Goal: Information Seeking & Learning: Learn about a topic

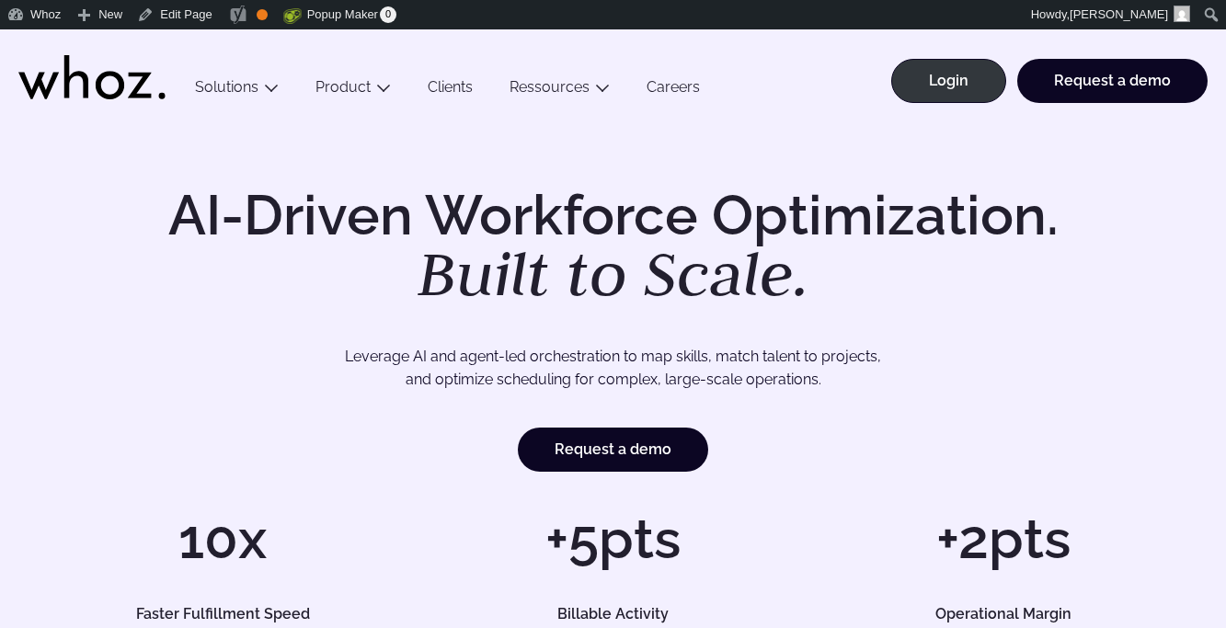
click at [447, 86] on link "Clients" at bounding box center [450, 90] width 82 height 25
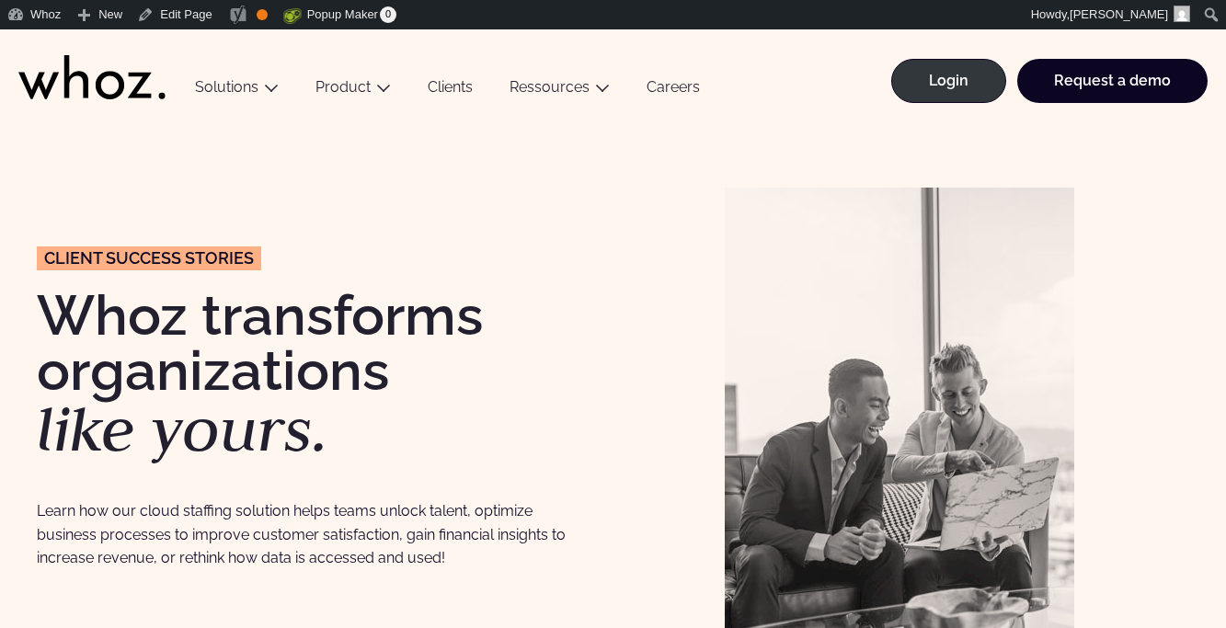
click at [455, 87] on link "Clients" at bounding box center [450, 90] width 82 height 25
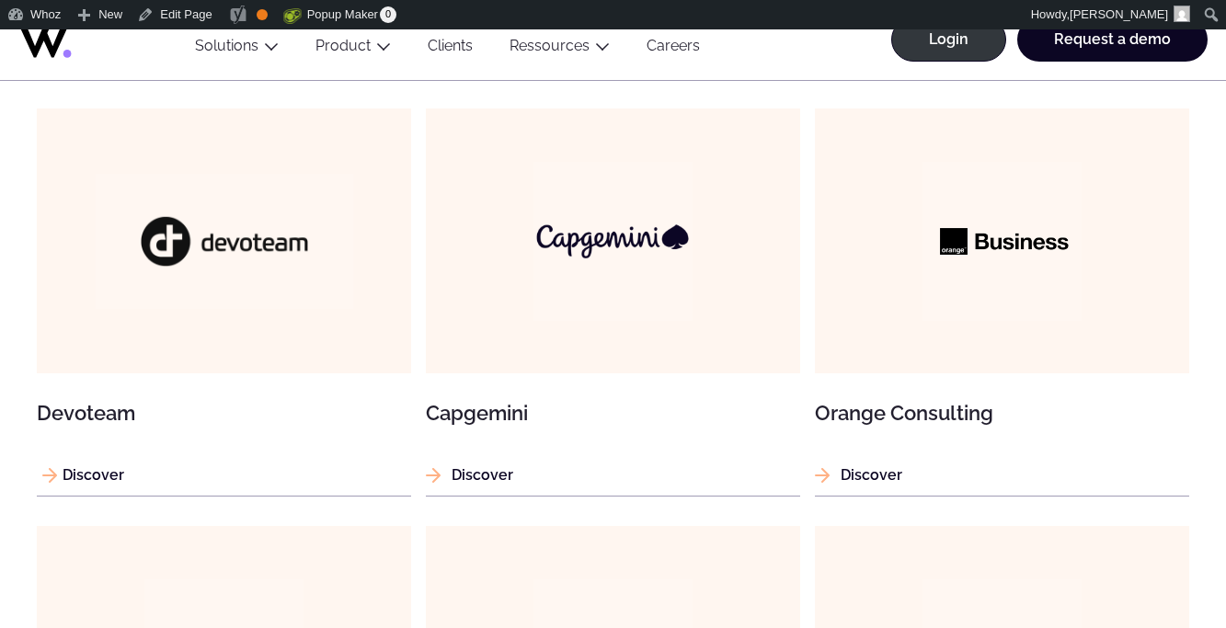
scroll to position [1205, 0]
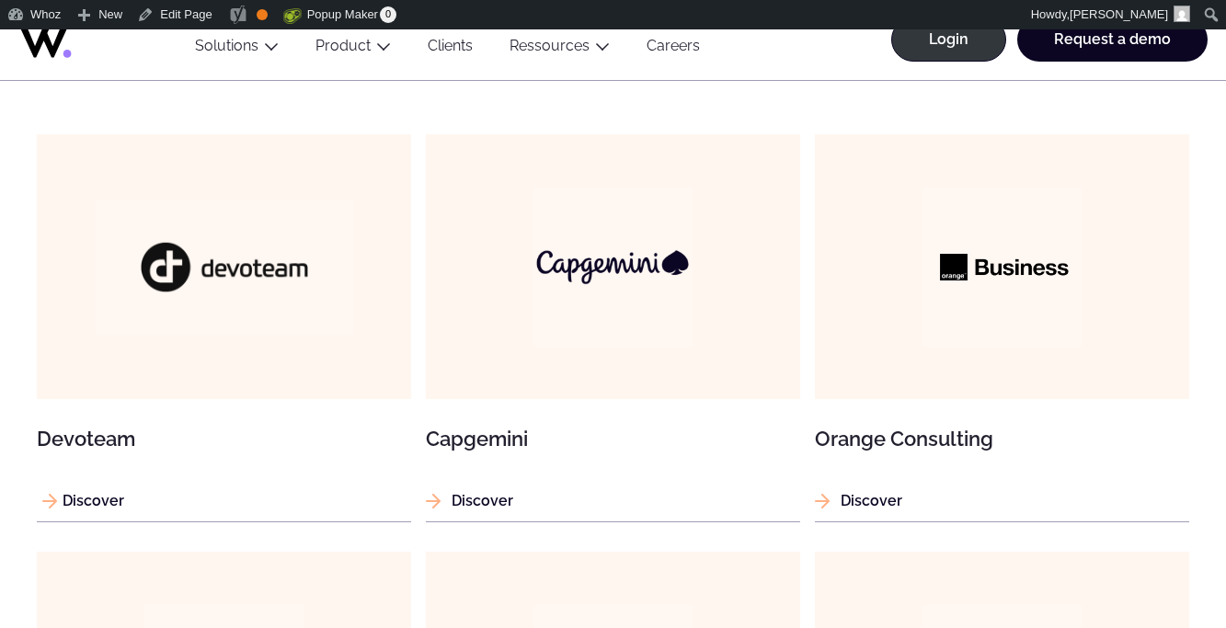
click at [286, 275] on img at bounding box center [224, 267] width 258 height 135
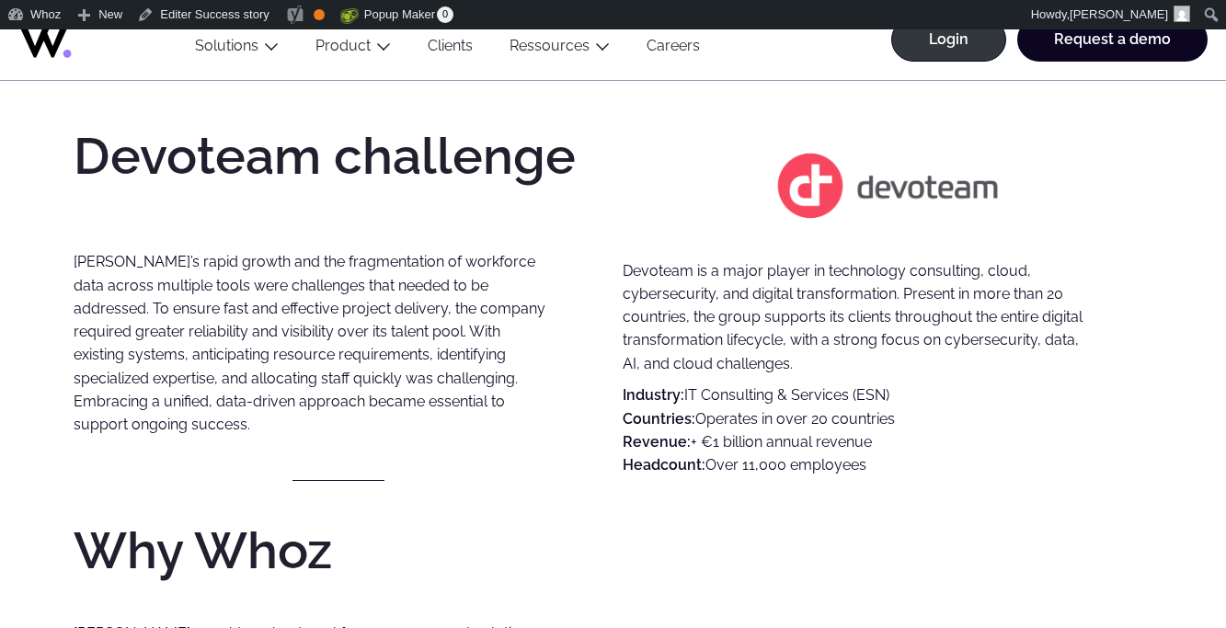
scroll to position [863, 0]
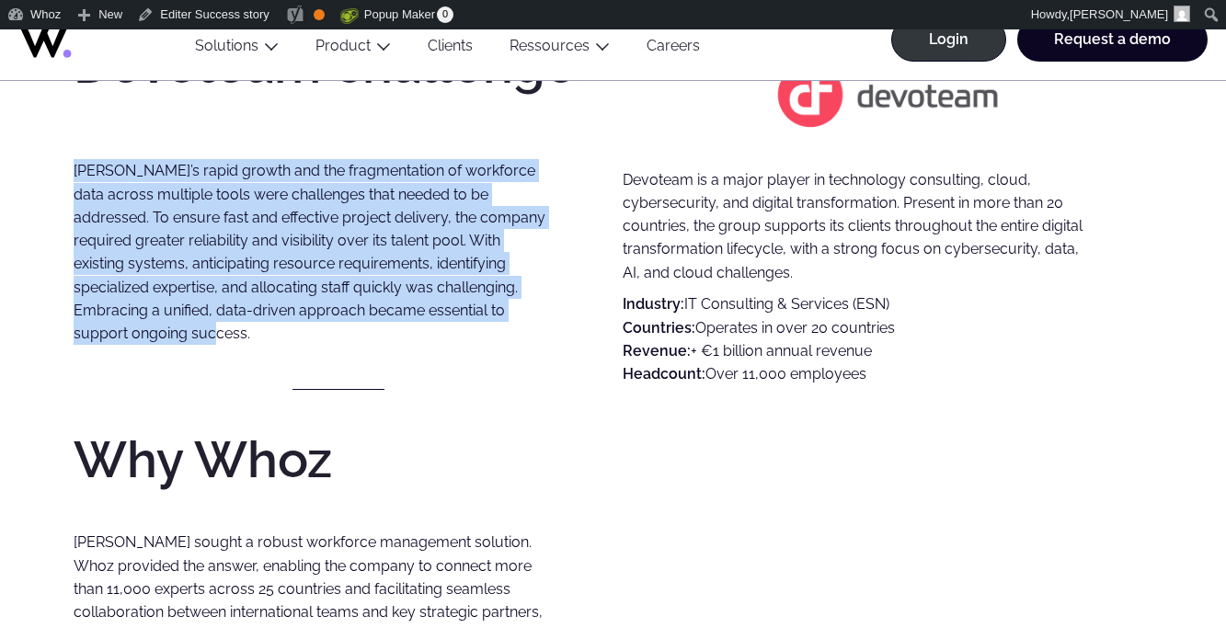
drag, startPoint x: 74, startPoint y: 166, endPoint x: 171, endPoint y: 327, distance: 188.1
click at [172, 329] on p "[PERSON_NAME]’s rapid growth and the fragmentation of workforce data across mul…" at bounding box center [312, 240] width 477 height 209
copy p "[PERSON_NAME]’s rapid growth and the fragmentation of workforce data across mul…"
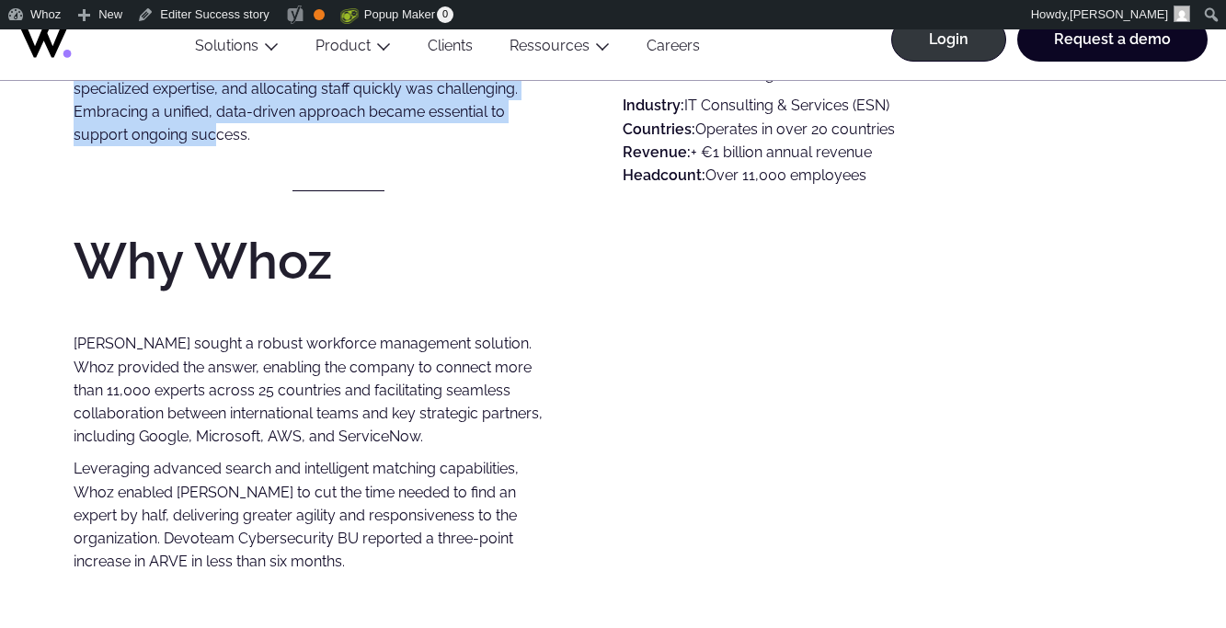
scroll to position [1080, 0]
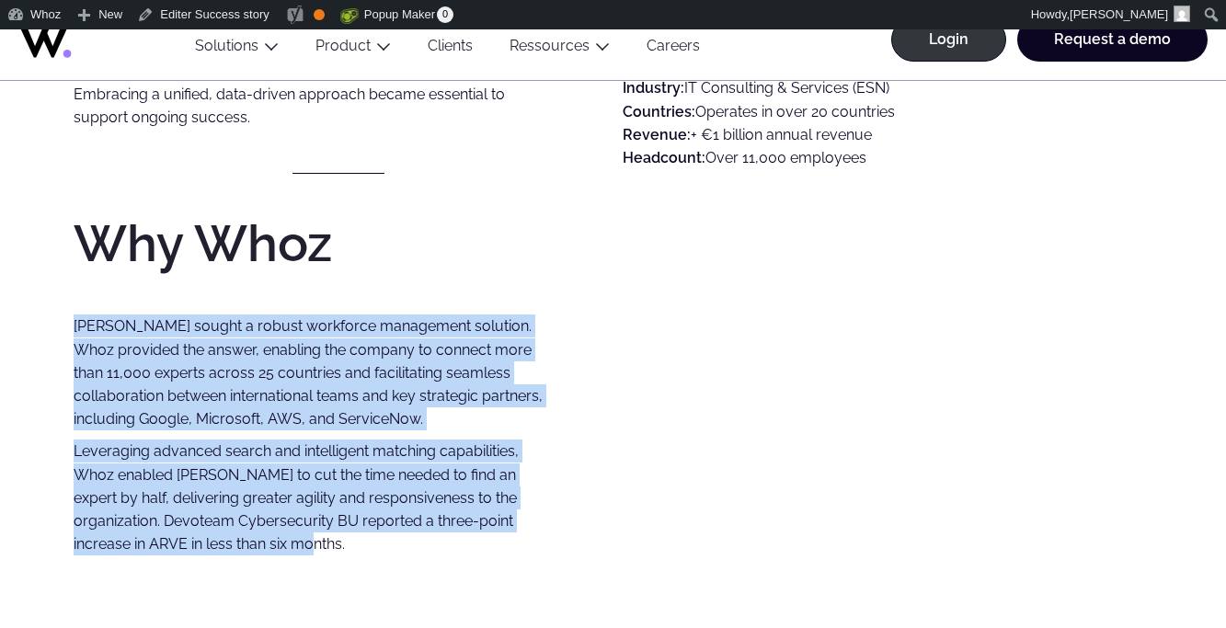
drag, startPoint x: 72, startPoint y: 322, endPoint x: 262, endPoint y: 563, distance: 307.0
click at [262, 563] on div "Devoteam challenge [PERSON_NAME]’s rapid growth and the fragmentation of workfo…" at bounding box center [613, 196] width 1152 height 878
copy div "[PERSON_NAME] sought a robust workforce management solution. Whoz provided the …"
